Goal: Task Accomplishment & Management: Use online tool/utility

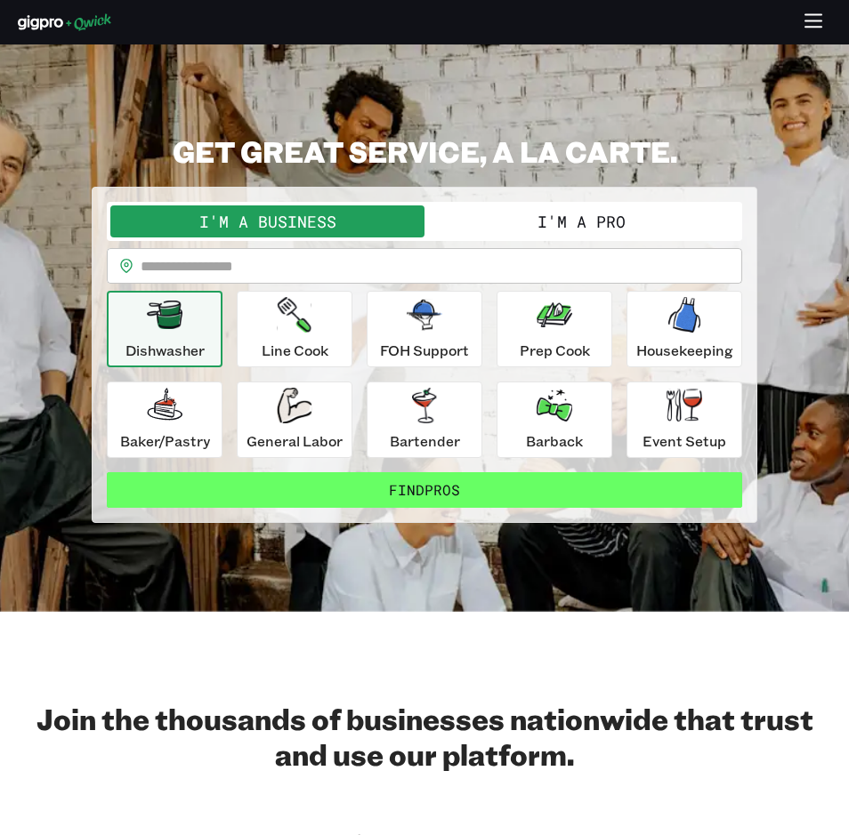
click at [439, 491] on button "Find Pros" at bounding box center [424, 490] width 635 height 36
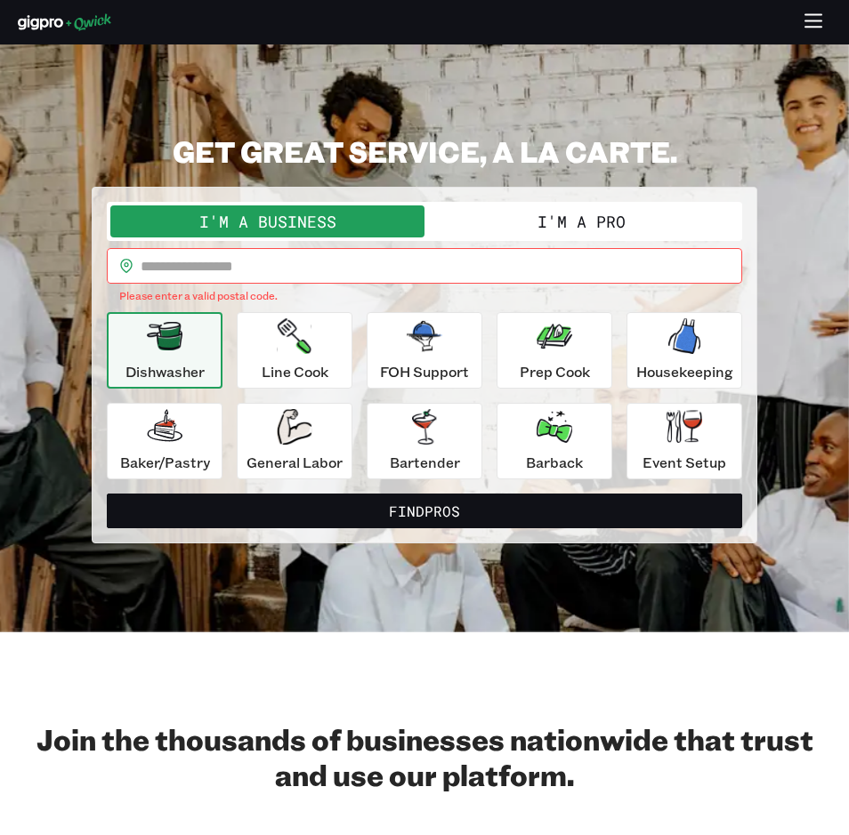
click at [303, 262] on input "text" at bounding box center [441, 266] width 601 height 36
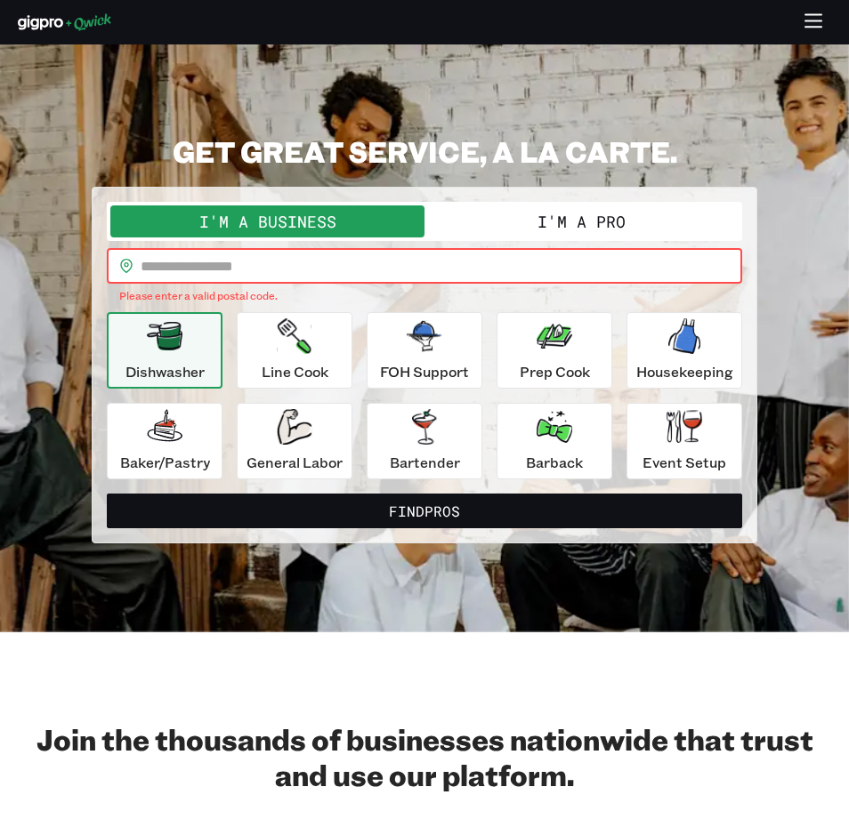
type input "*****"
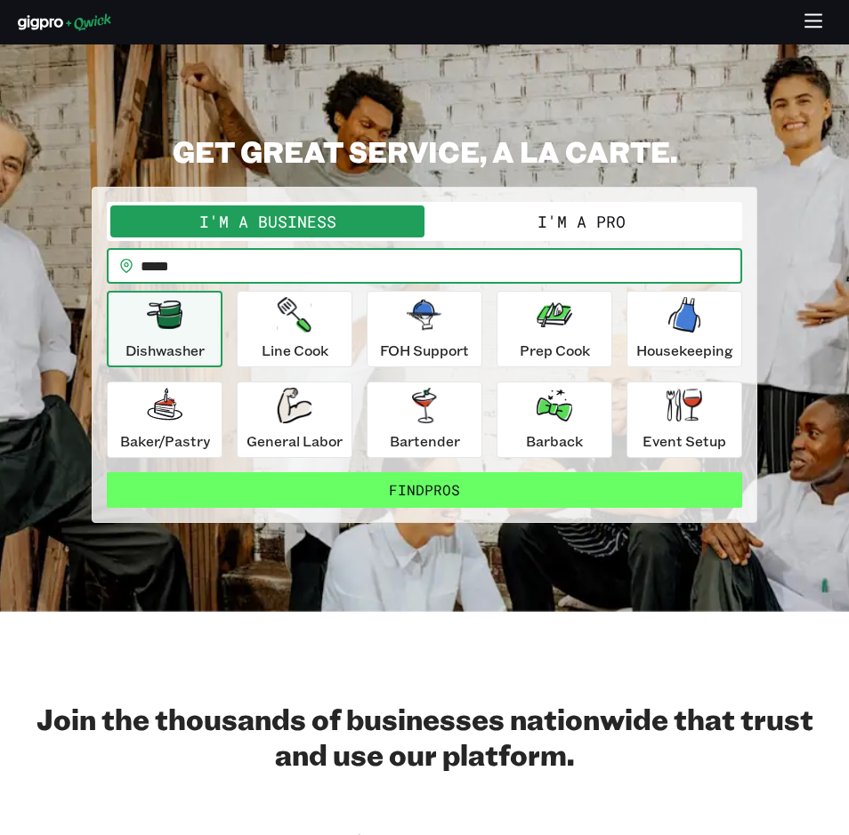
click at [439, 490] on button "Find Pros" at bounding box center [424, 490] width 635 height 36
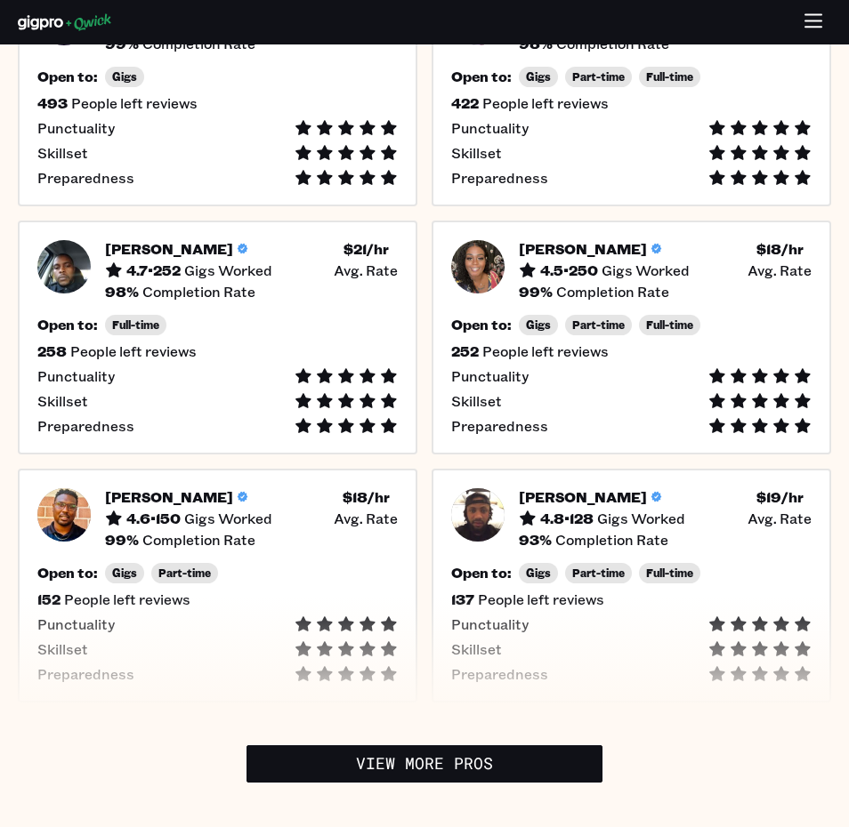
scroll to position [625, 0]
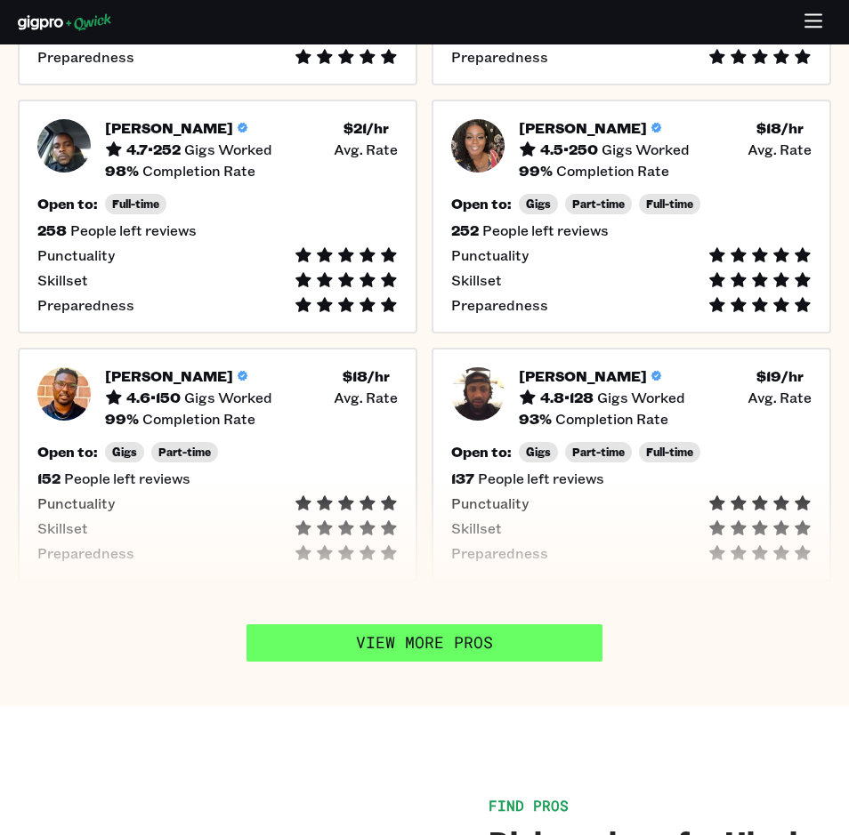
click at [484, 628] on link "View More Pros" at bounding box center [424, 642] width 356 height 37
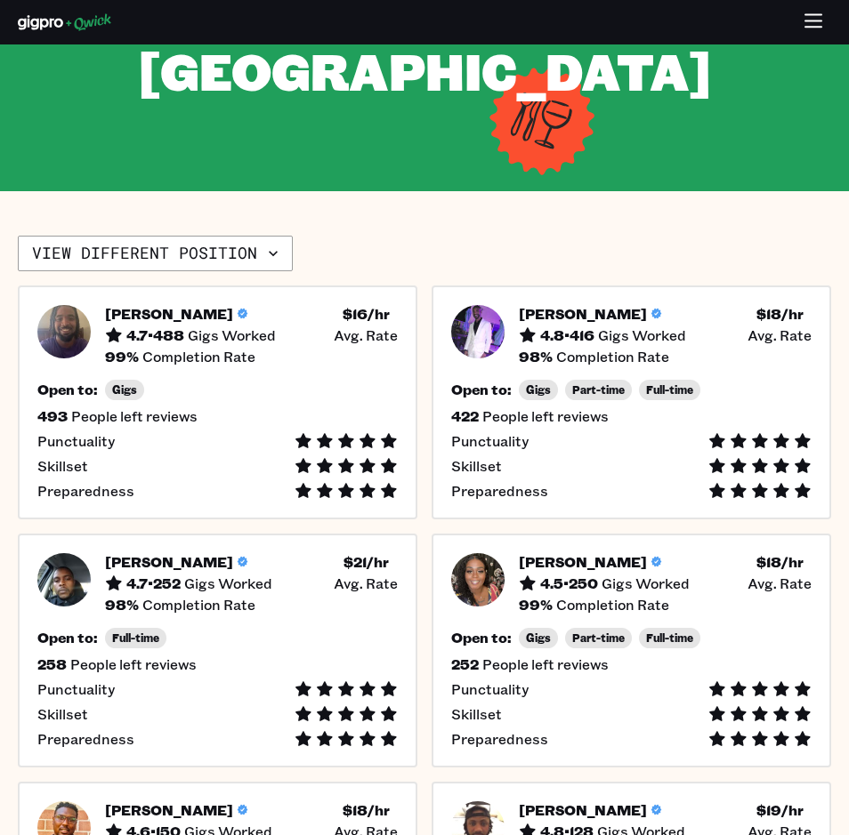
scroll to position [206, 0]
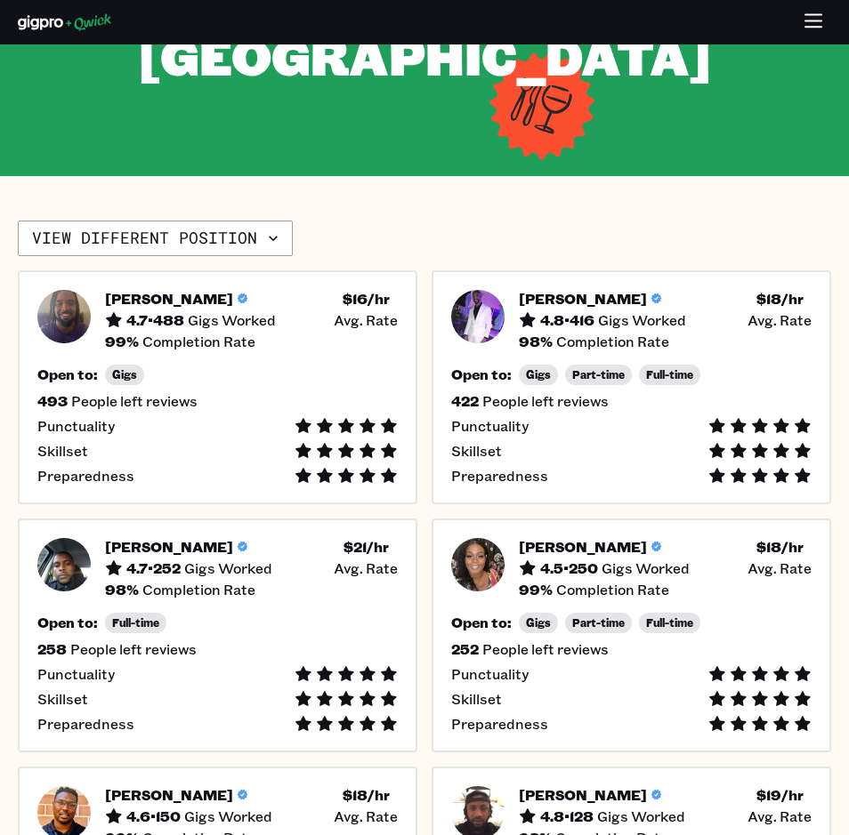
drag, startPoint x: 846, startPoint y: 199, endPoint x: 844, endPoint y: 223, distance: 24.1
click at [844, 223] on section "View different position [PERSON_NAME] 4.7 • 488 Gigs Worked $ 16 /hr • Avg. Rat…" at bounding box center [424, 650] width 849 height 949
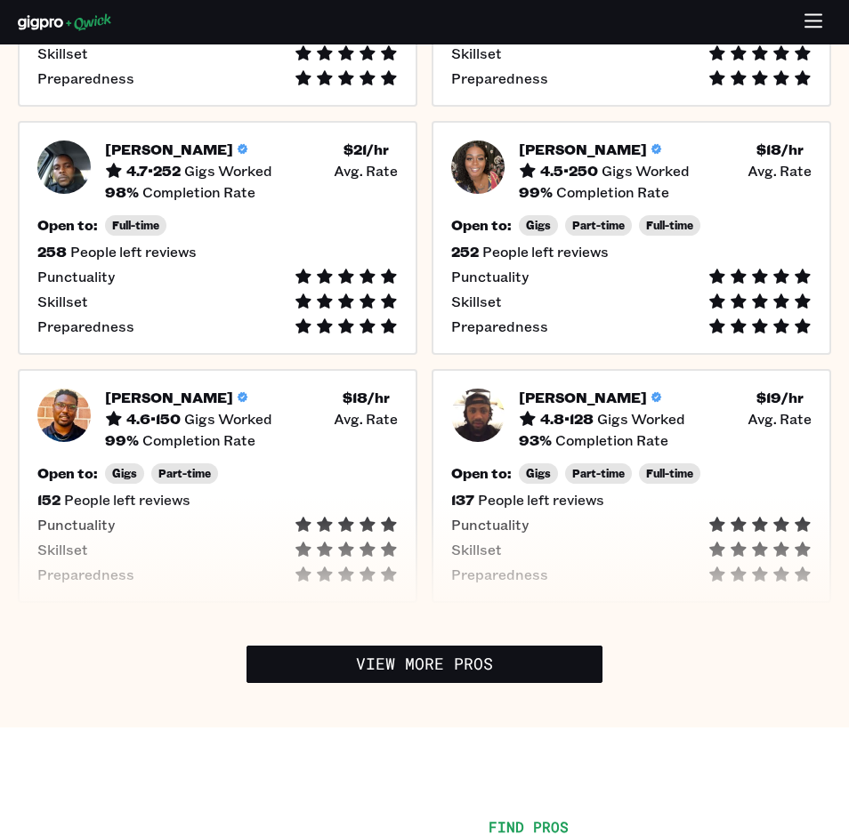
scroll to position [622, 0]
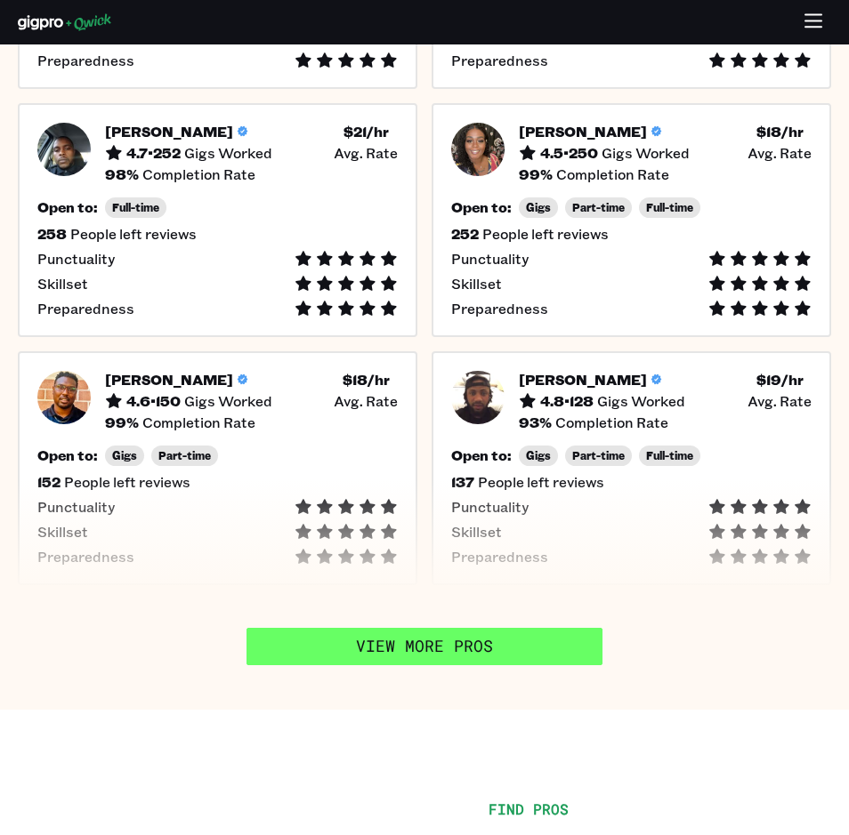
click at [452, 647] on link "View More Pros" at bounding box center [424, 646] width 356 height 37
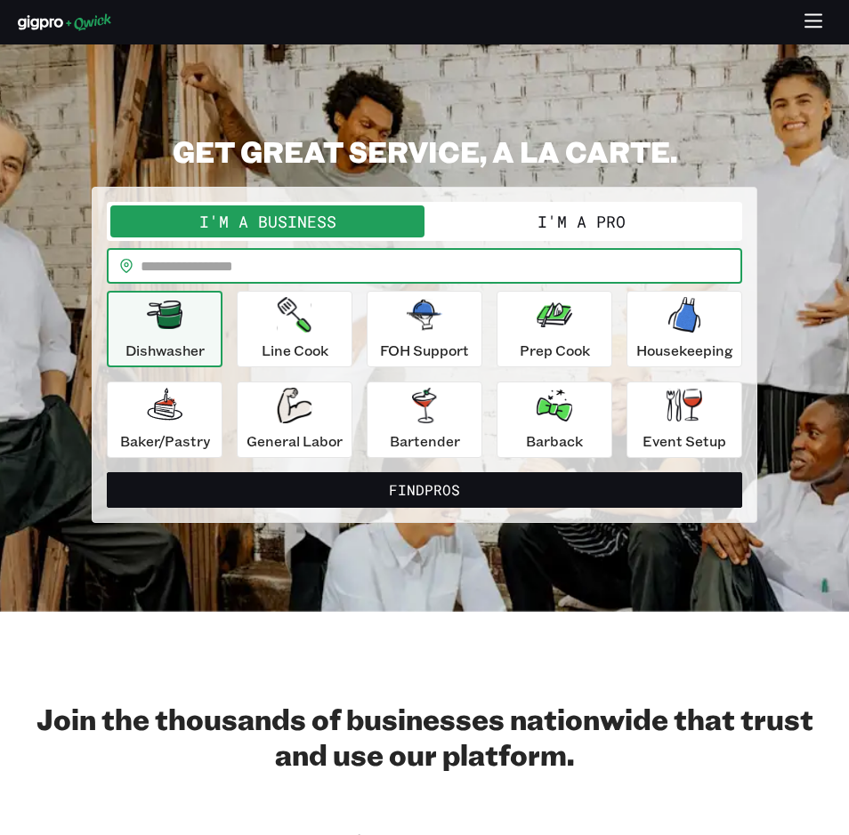
drag, startPoint x: 387, startPoint y: 253, endPoint x: 275, endPoint y: 268, distance: 113.1
click at [275, 268] on input "text" at bounding box center [441, 266] width 601 height 36
type input "*****"
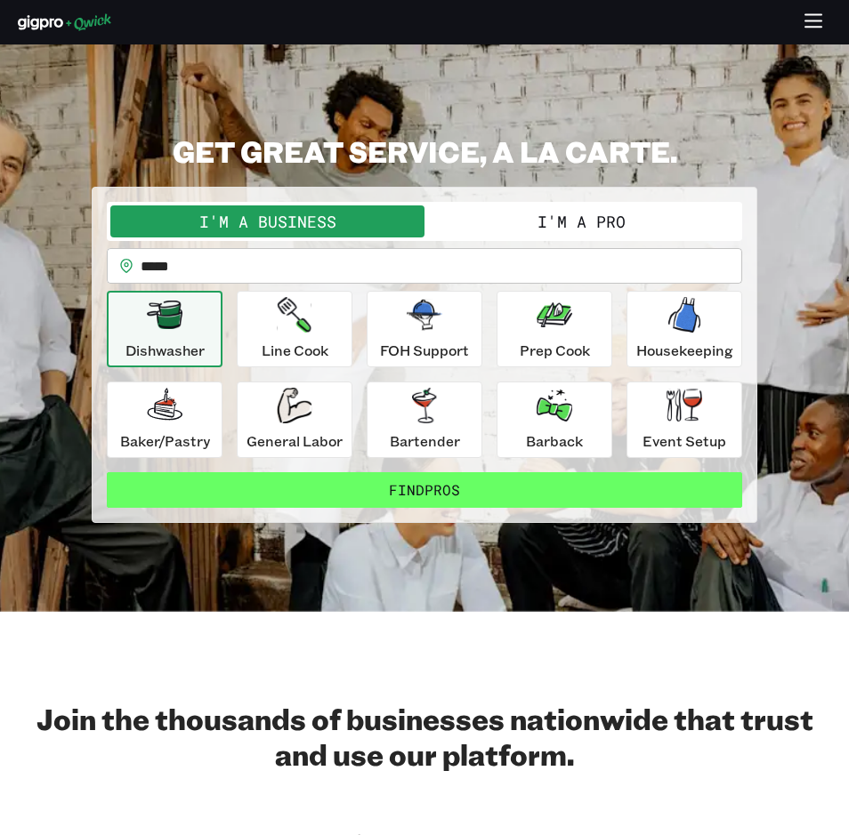
drag, startPoint x: 415, startPoint y: 487, endPoint x: 384, endPoint y: 491, distance: 31.4
click at [384, 491] on button "Find Pros" at bounding box center [424, 490] width 635 height 36
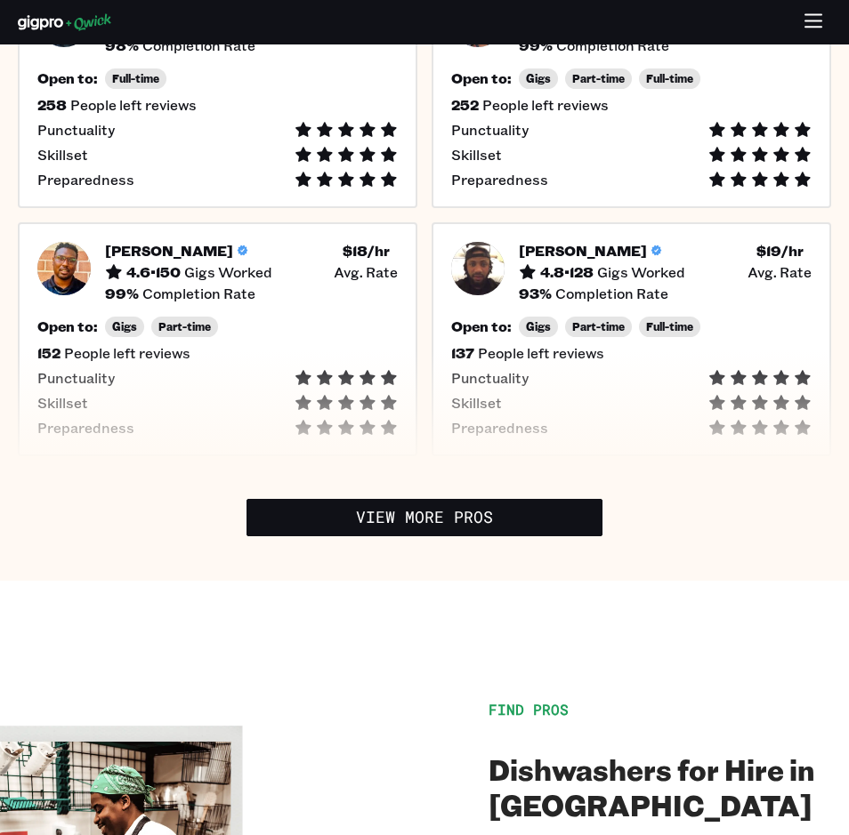
scroll to position [754, 0]
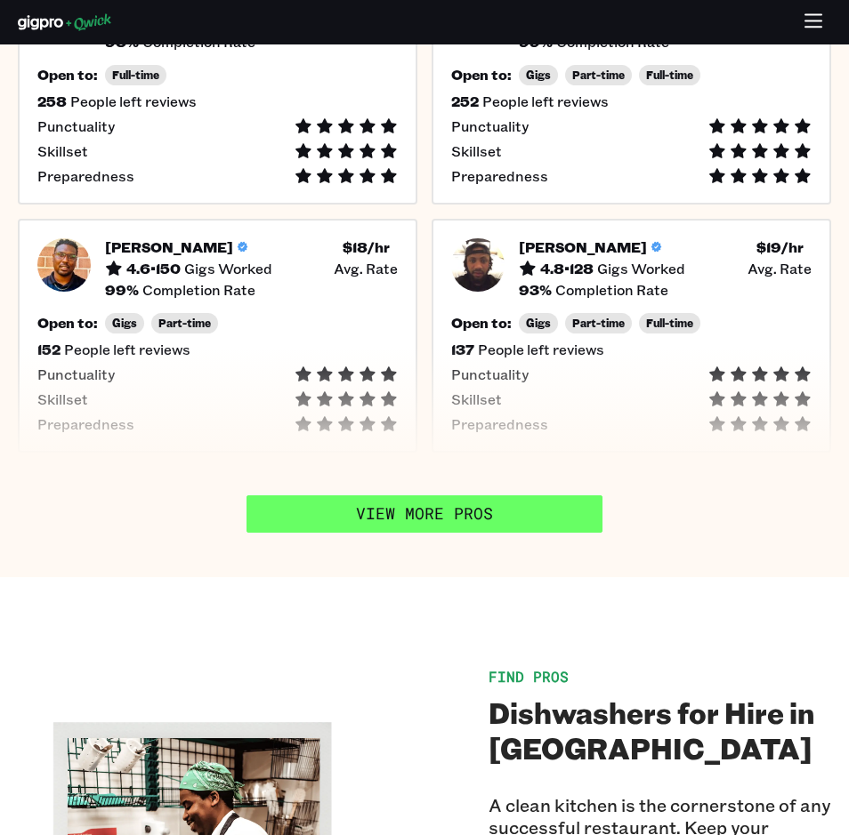
click at [393, 511] on link "View More Pros" at bounding box center [424, 513] width 356 height 37
